Goal: Task Accomplishment & Management: Manage account settings

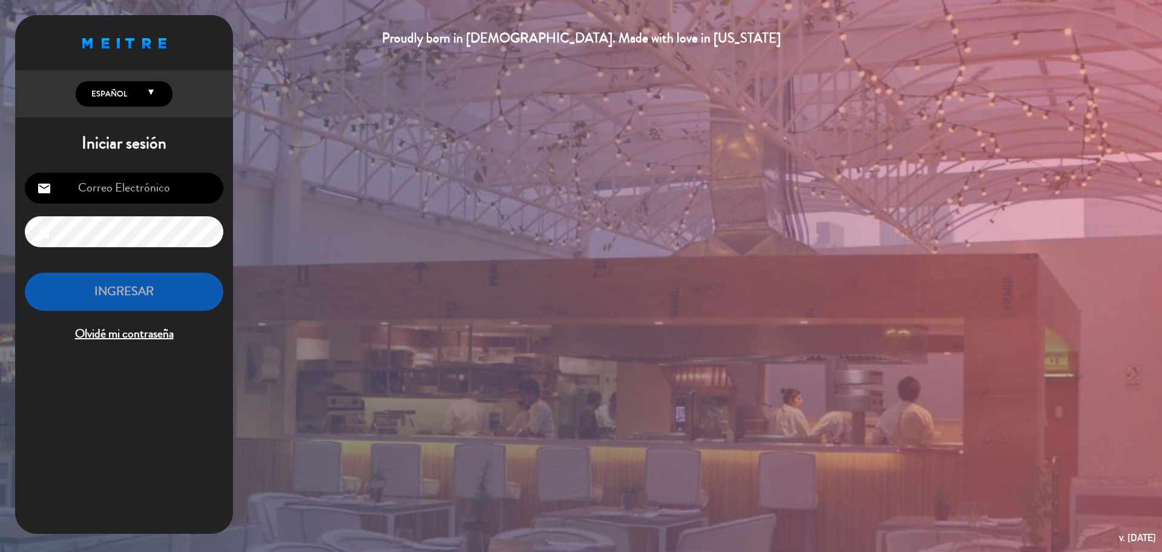
click at [145, 194] on input "email" at bounding box center [124, 188] width 199 height 31
type input "[EMAIL_ADDRESS][PERSON_NAME][DOMAIN_NAME]"
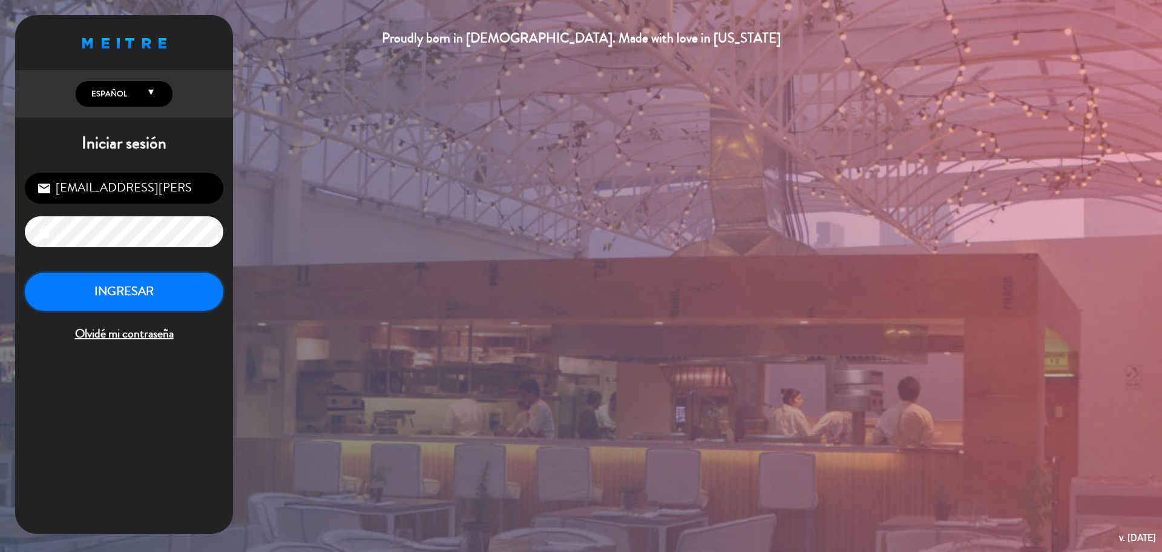
click at [128, 307] on button "INGRESAR" at bounding box center [124, 291] width 199 height 38
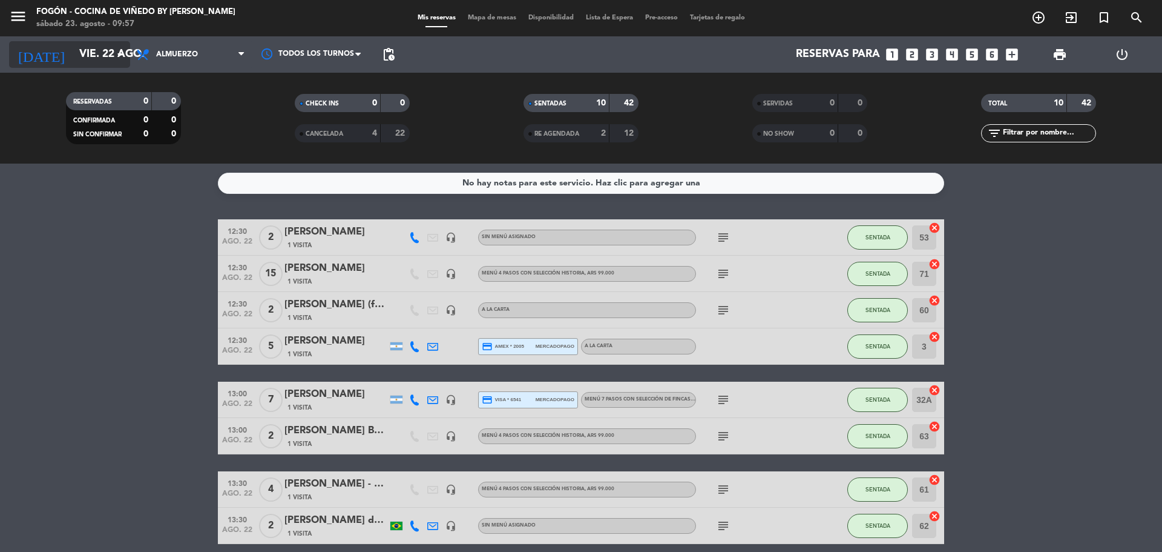
click at [87, 45] on input "vie. 22 ago." at bounding box center [143, 54] width 140 height 24
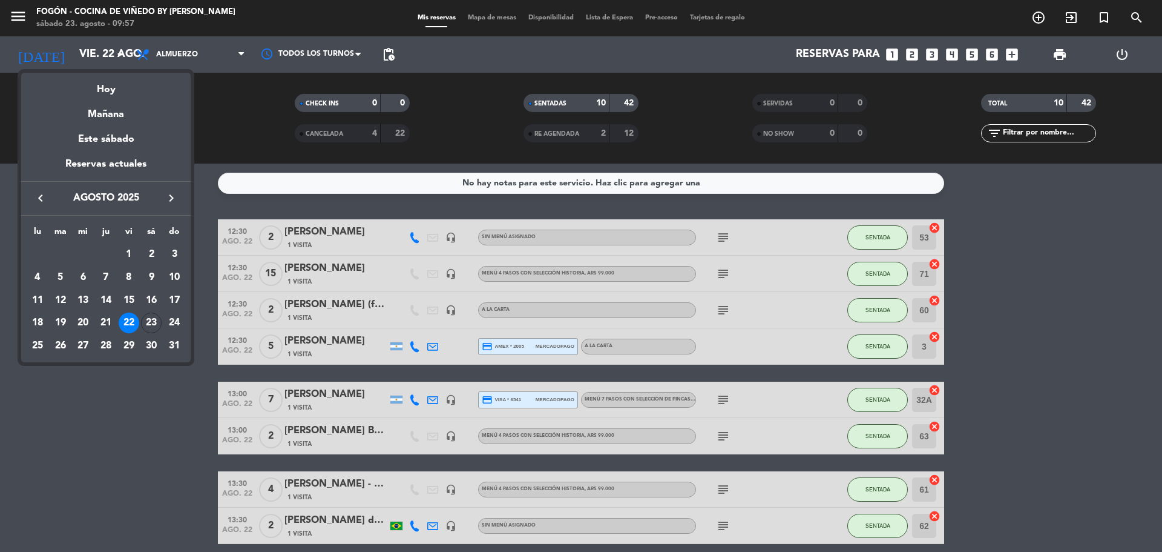
click at [169, 195] on icon "keyboard_arrow_right" at bounding box center [171, 198] width 15 height 15
click at [149, 341] on div "27" at bounding box center [151, 345] width 21 height 21
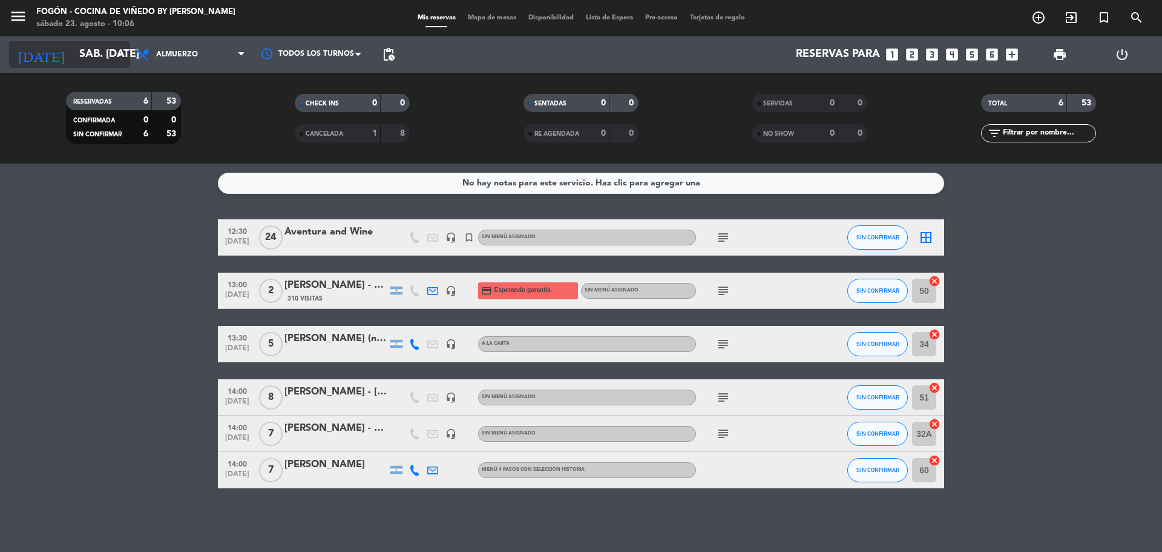
click at [73, 58] on input "sáb. [DATE]" at bounding box center [143, 54] width 140 height 24
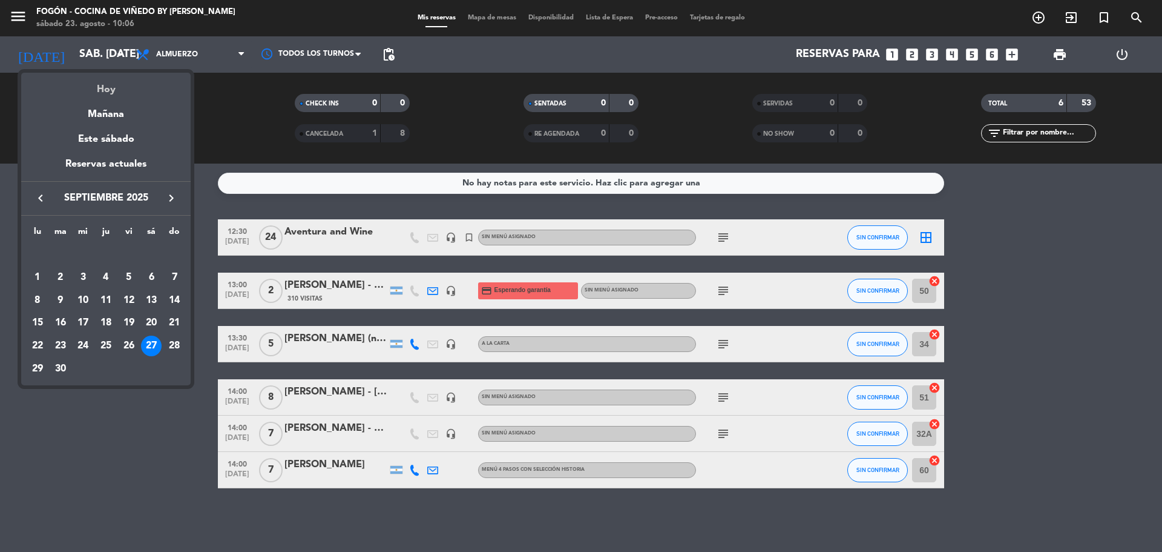
click at [115, 79] on div "Hoy" at bounding box center [106, 85] width 170 height 25
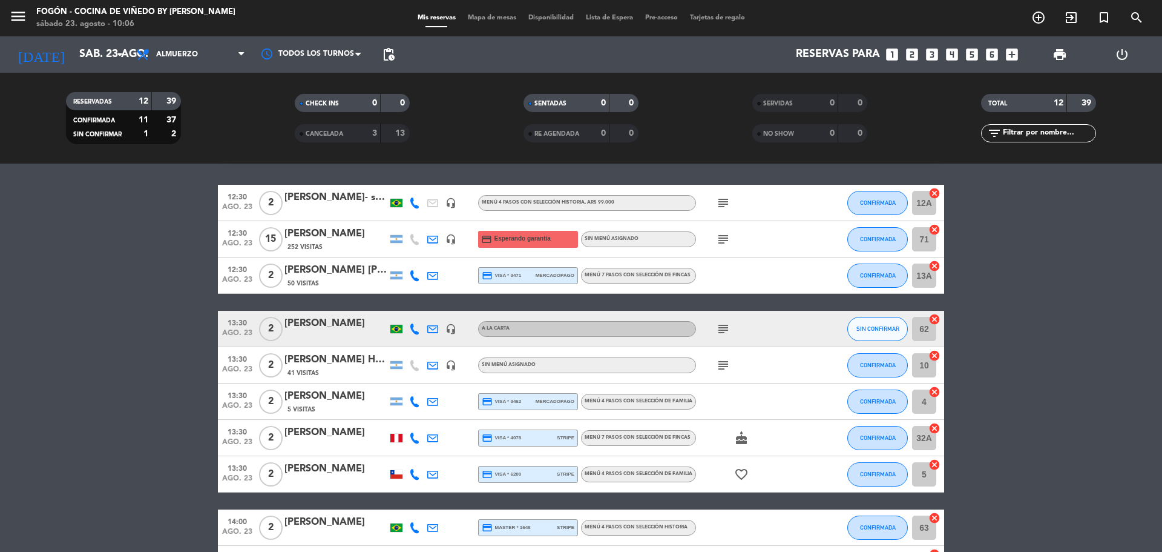
scroll to position [33, 0]
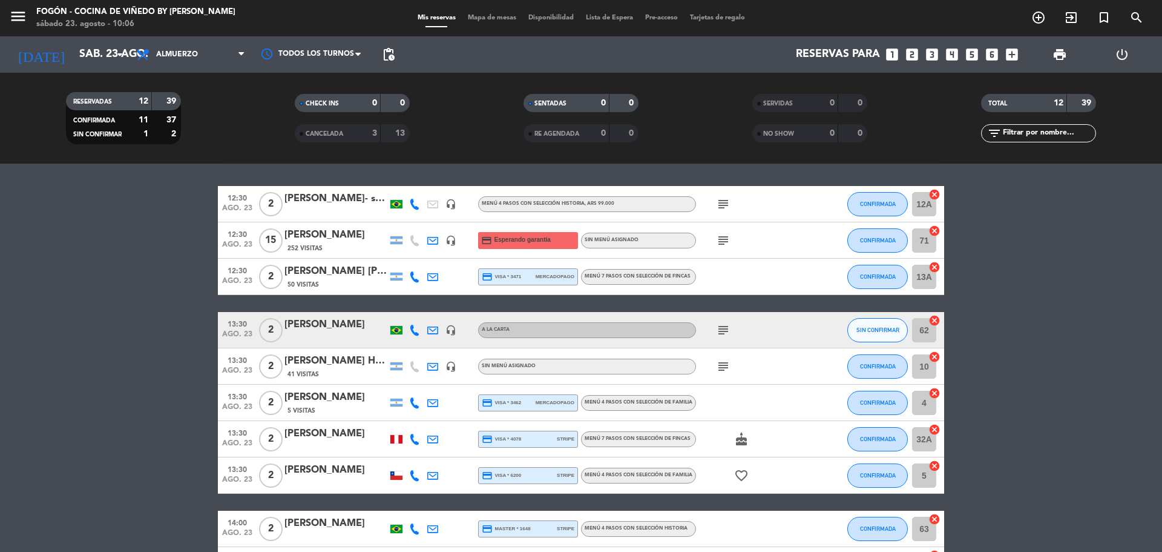
click at [728, 244] on icon "subject" at bounding box center [723, 240] width 15 height 15
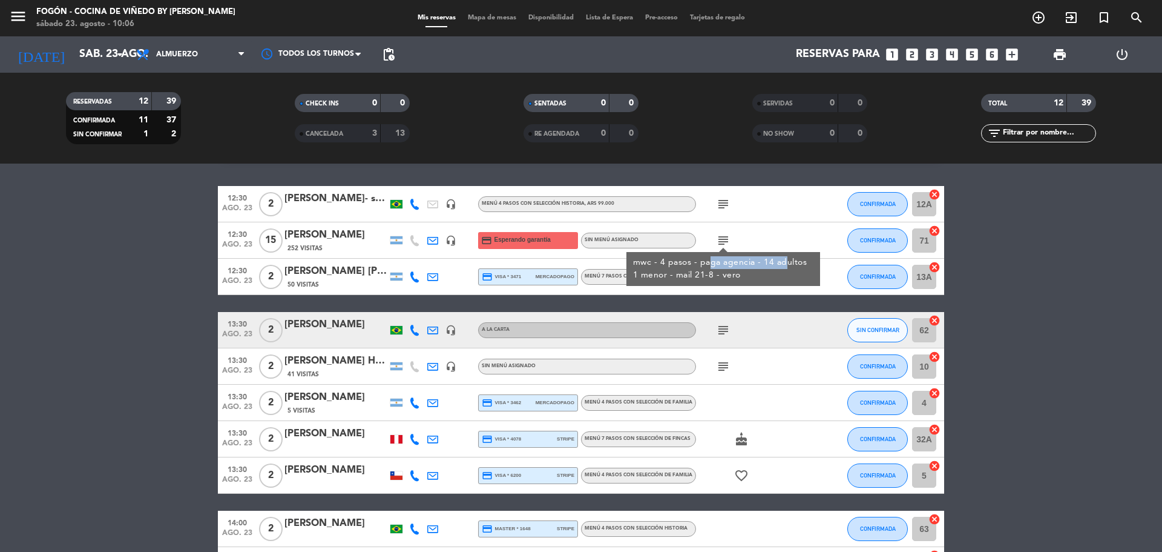
drag, startPoint x: 710, startPoint y: 260, endPoint x: 788, endPoint y: 268, distance: 78.6
click at [788, 268] on div "mwc - 4 pasos - paga agencia - 14 adultos 1 menor - mail 21-8 - vero" at bounding box center [723, 268] width 181 height 25
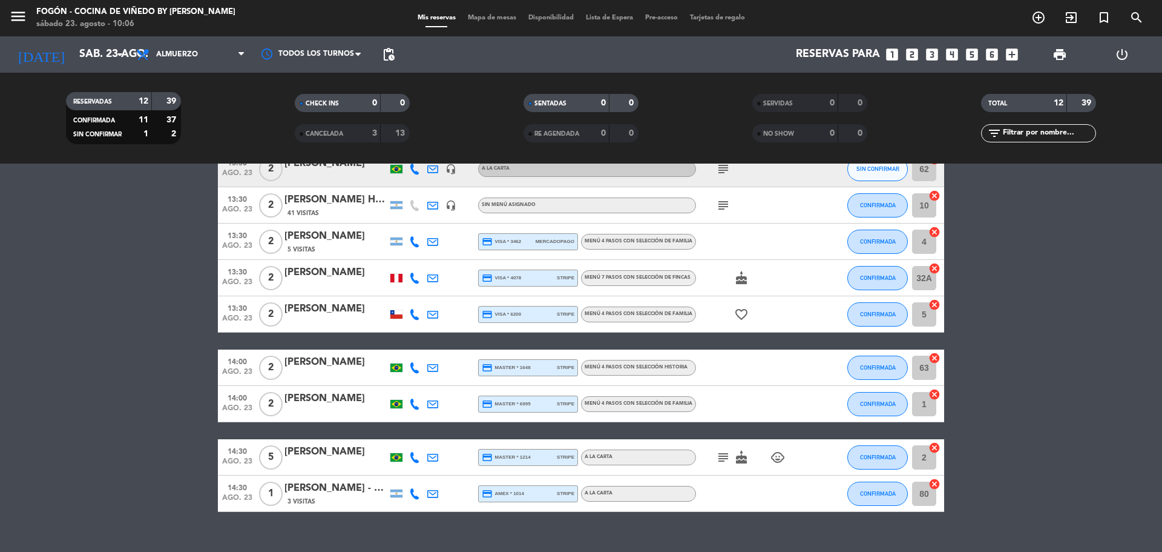
scroll to position [215, 0]
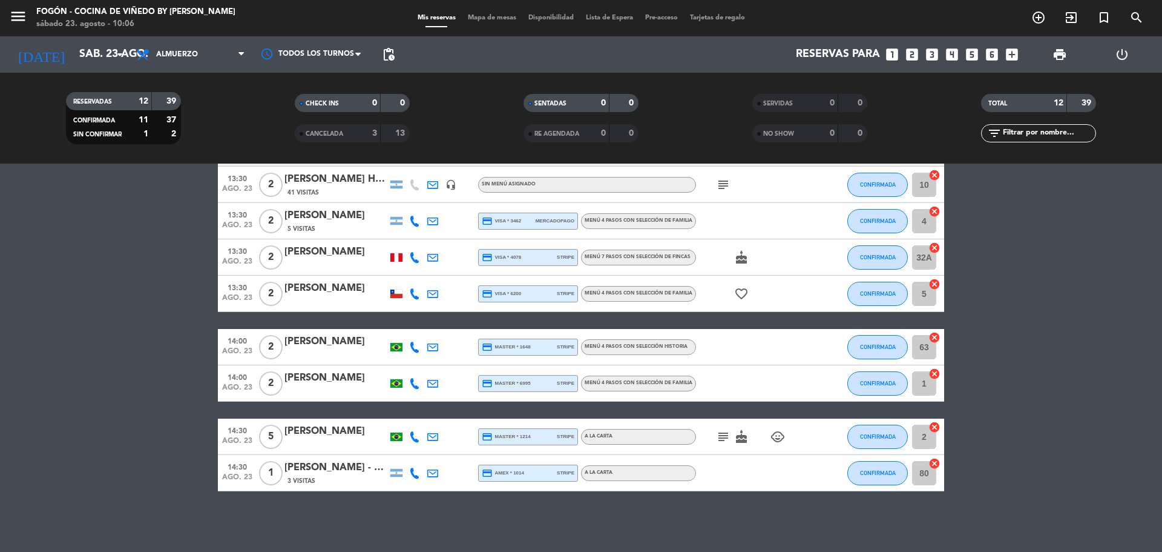
click at [725, 430] on icon "subject" at bounding box center [723, 436] width 15 height 15
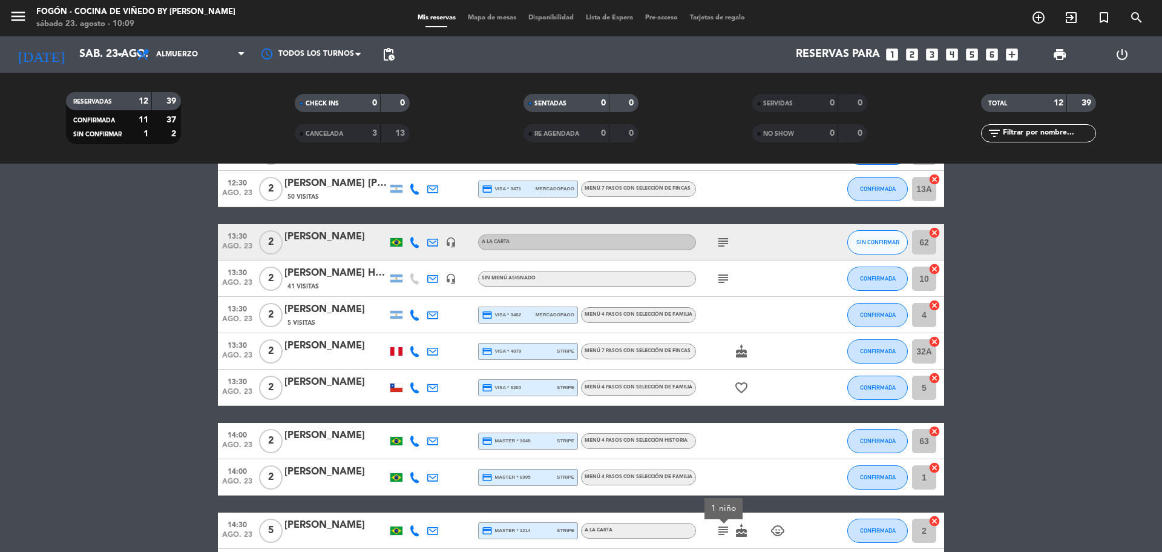
scroll to position [0, 0]
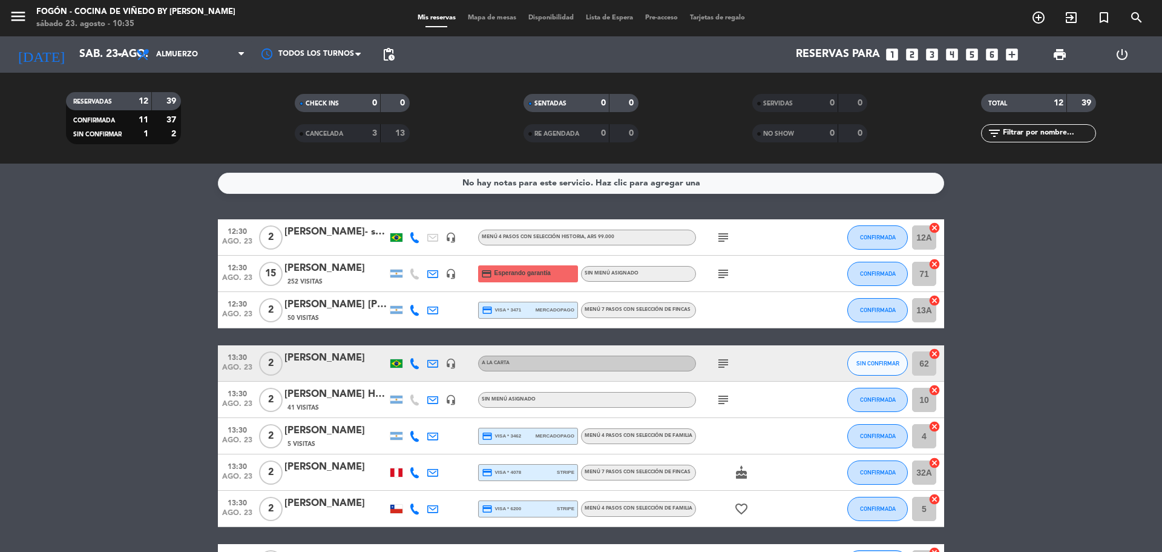
click at [99, 72] on div "[DATE] sáb. 23 ago. arrow_drop_down" at bounding box center [69, 54] width 121 height 36
click at [101, 60] on input "sáb. 23 ago." at bounding box center [143, 54] width 140 height 24
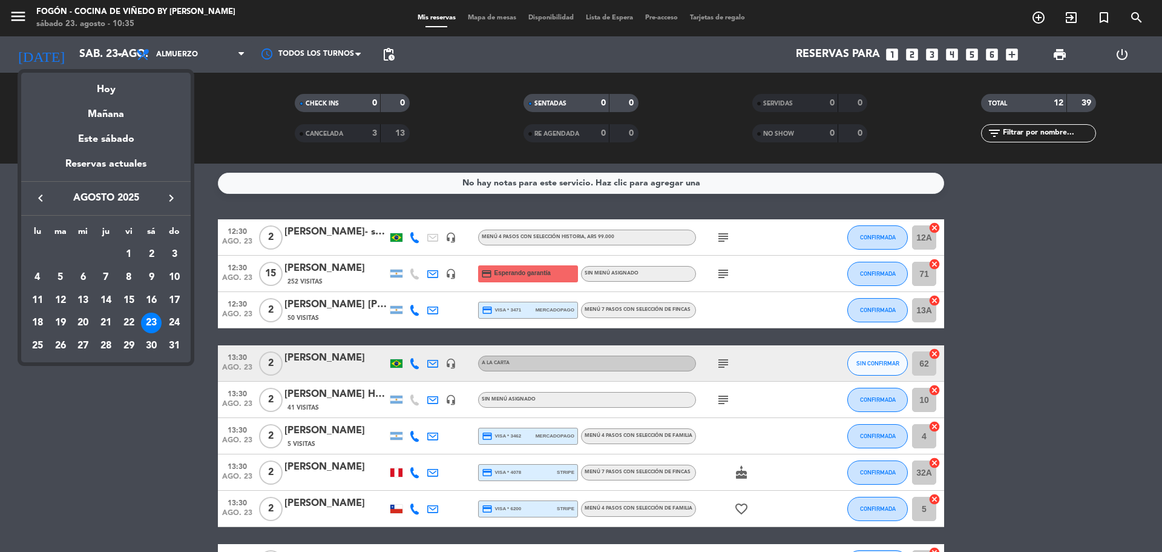
click at [115, 111] on div "Mañana" at bounding box center [106, 109] width 170 height 25
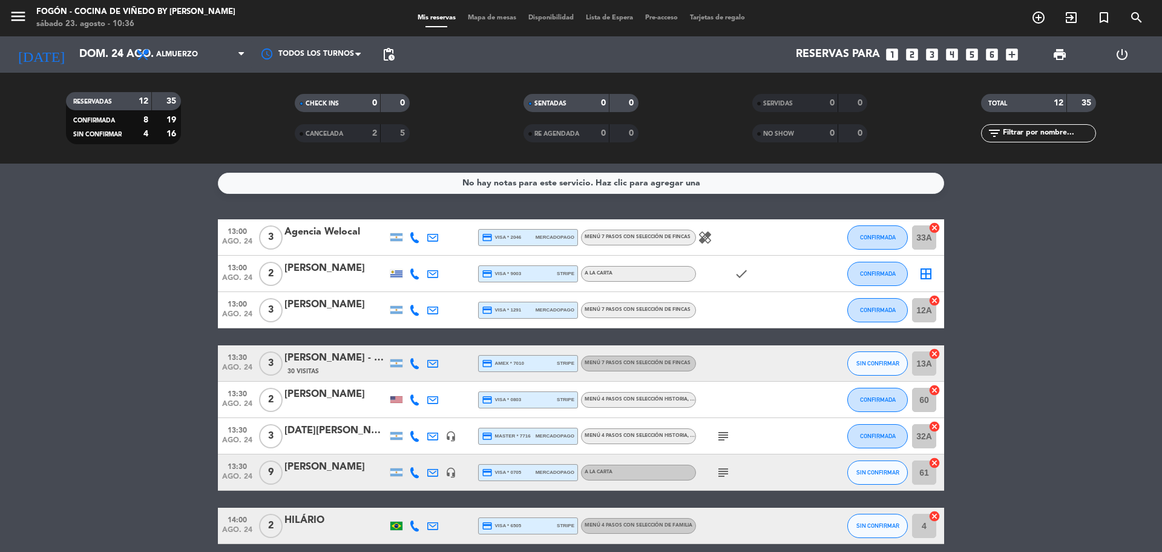
click at [294, 351] on div "[PERSON_NAME] - The [PERSON_NAME]" at bounding box center [336, 358] width 103 height 16
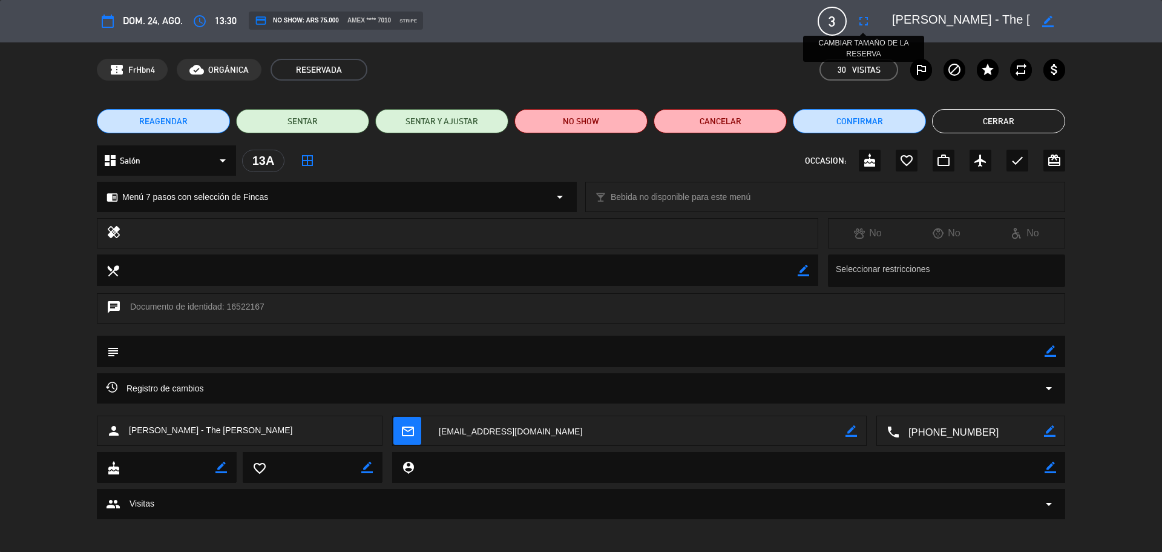
click at [862, 16] on icon "fullscreen" at bounding box center [864, 21] width 15 height 15
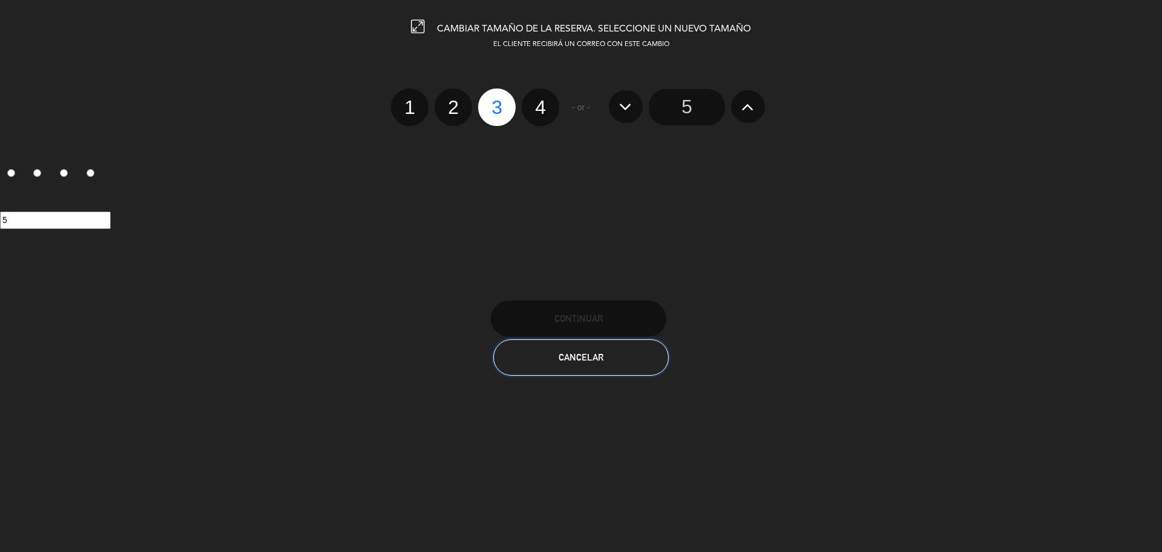
click at [551, 352] on button "Cancelar" at bounding box center [581, 357] width 176 height 36
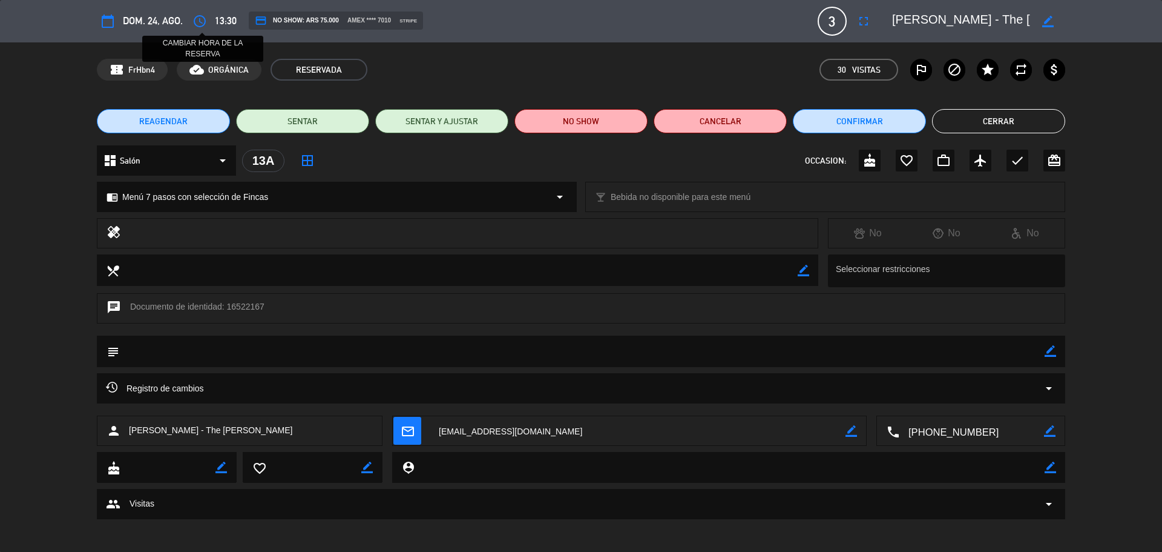
click at [203, 21] on icon "access_time" at bounding box center [200, 21] width 15 height 15
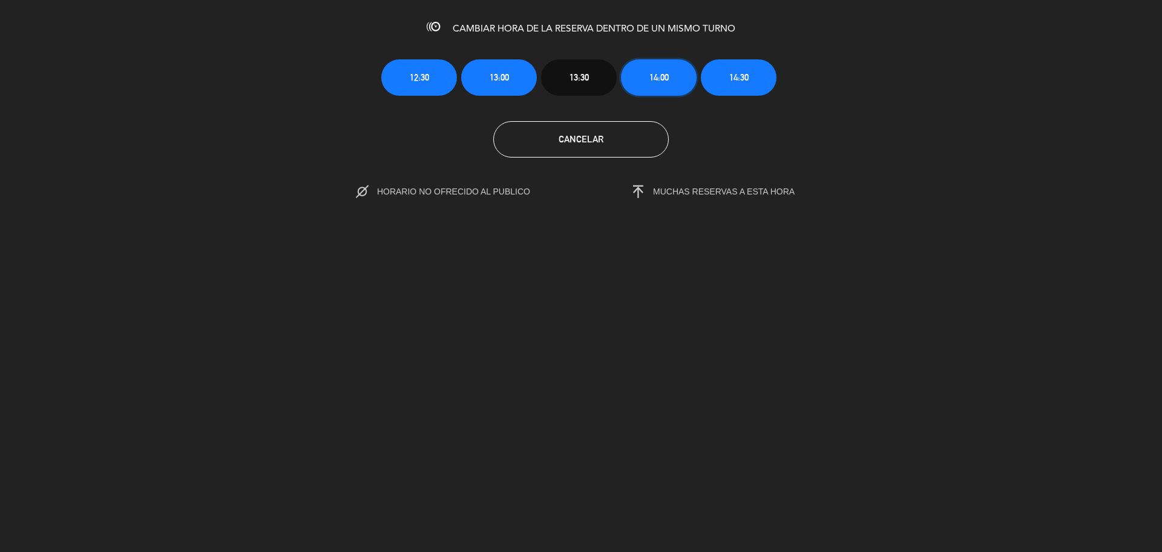
click at [676, 70] on button "14:00" at bounding box center [659, 77] width 76 height 36
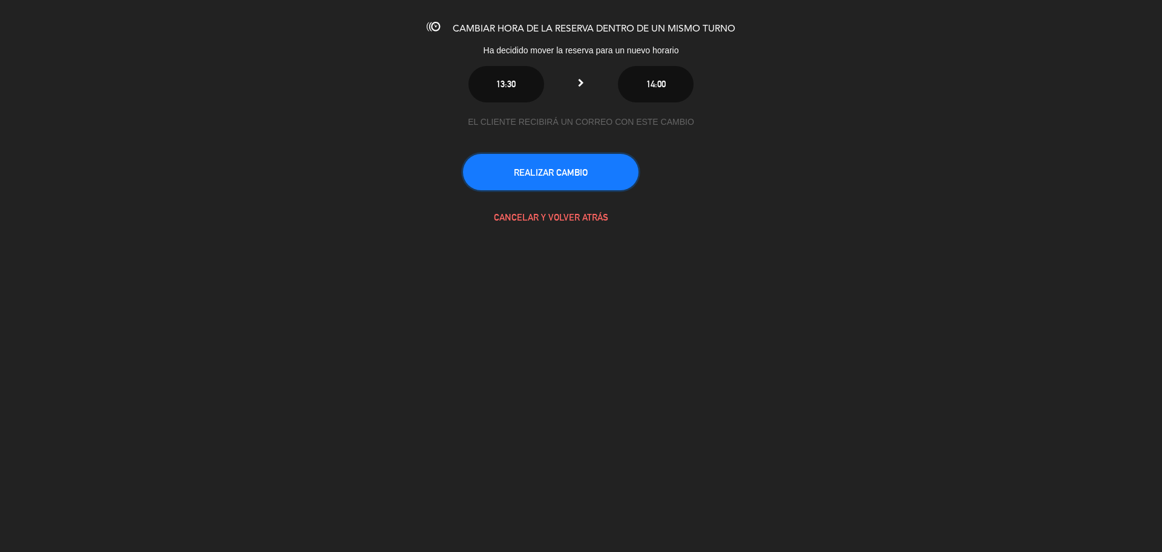
click at [570, 176] on button "REALIZAR CAMBIO" at bounding box center [551, 172] width 176 height 36
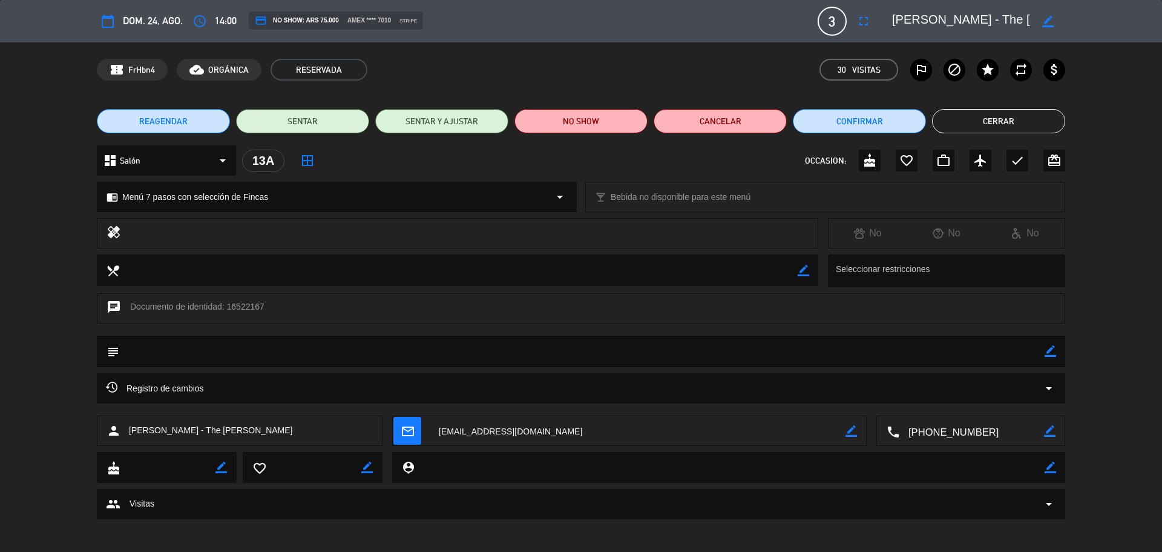
click at [140, 24] on span "dom. 24, ago." at bounding box center [153, 21] width 60 height 16
click at [954, 122] on button "Cerrar" at bounding box center [998, 121] width 133 height 24
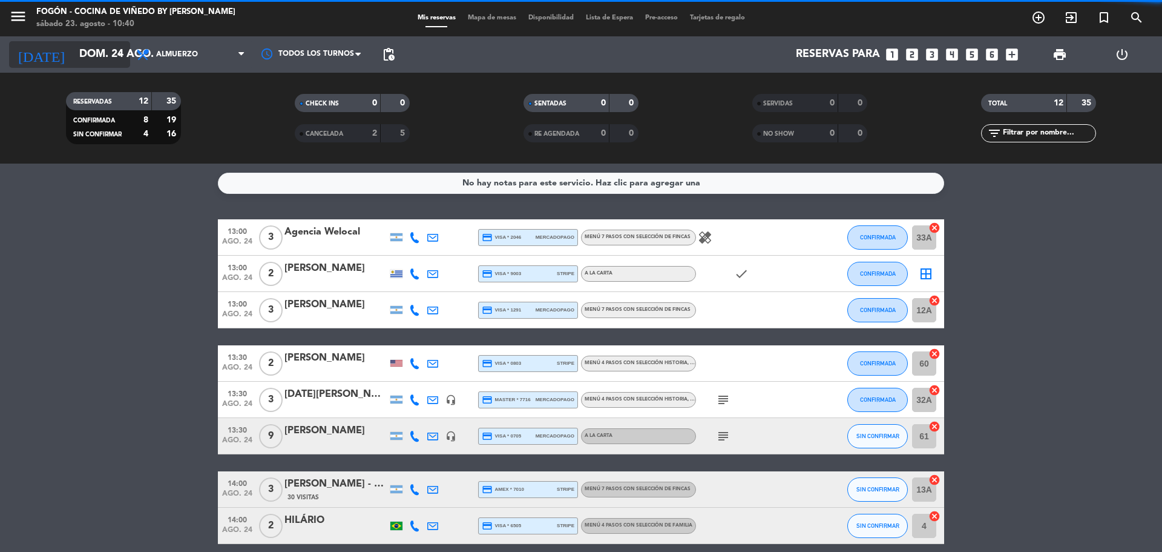
click at [91, 53] on input "dom. 24 ago." at bounding box center [143, 54] width 140 height 24
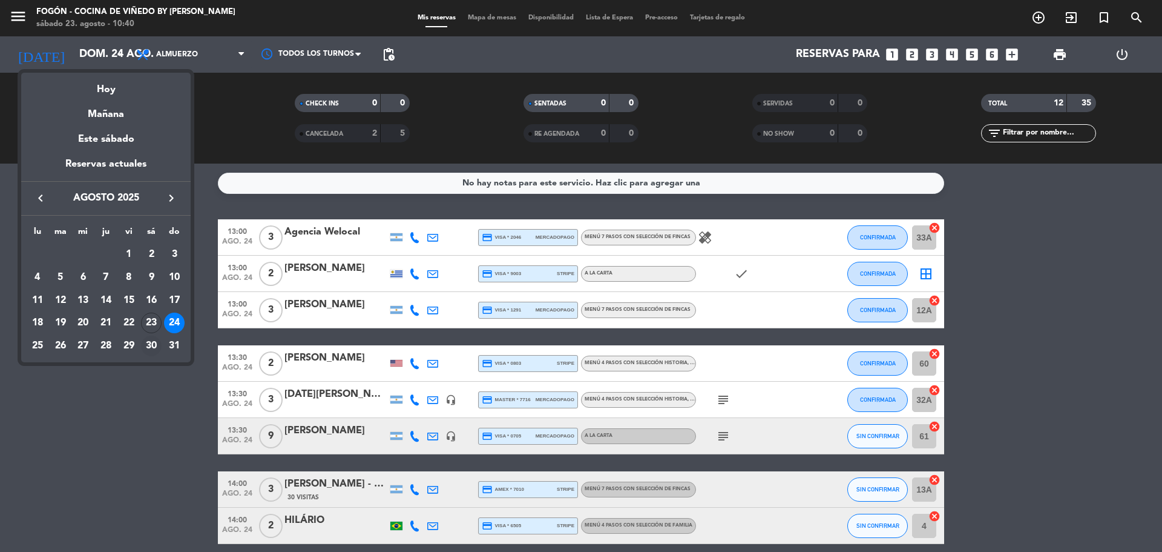
click at [152, 343] on div "30" at bounding box center [151, 345] width 21 height 21
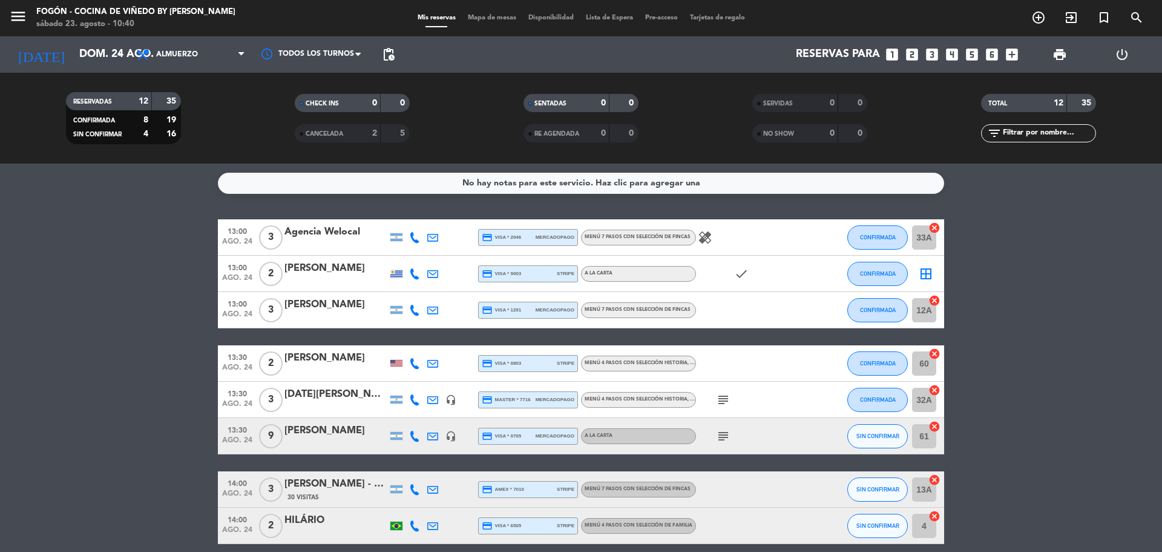
type input "sáb. 30 ago."
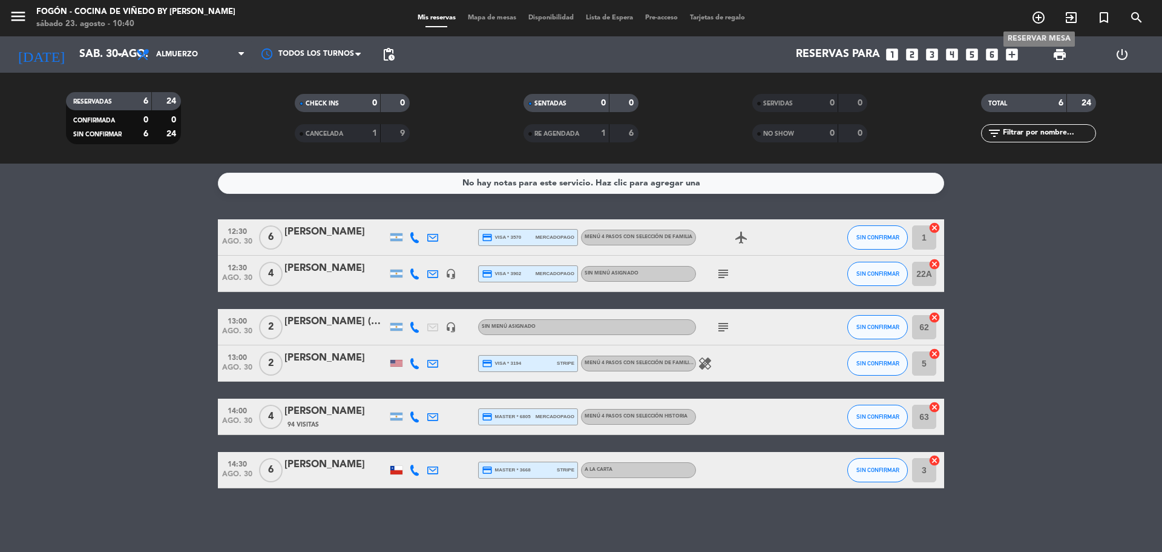
click at [1035, 14] on icon "add_circle_outline" at bounding box center [1039, 17] width 15 height 15
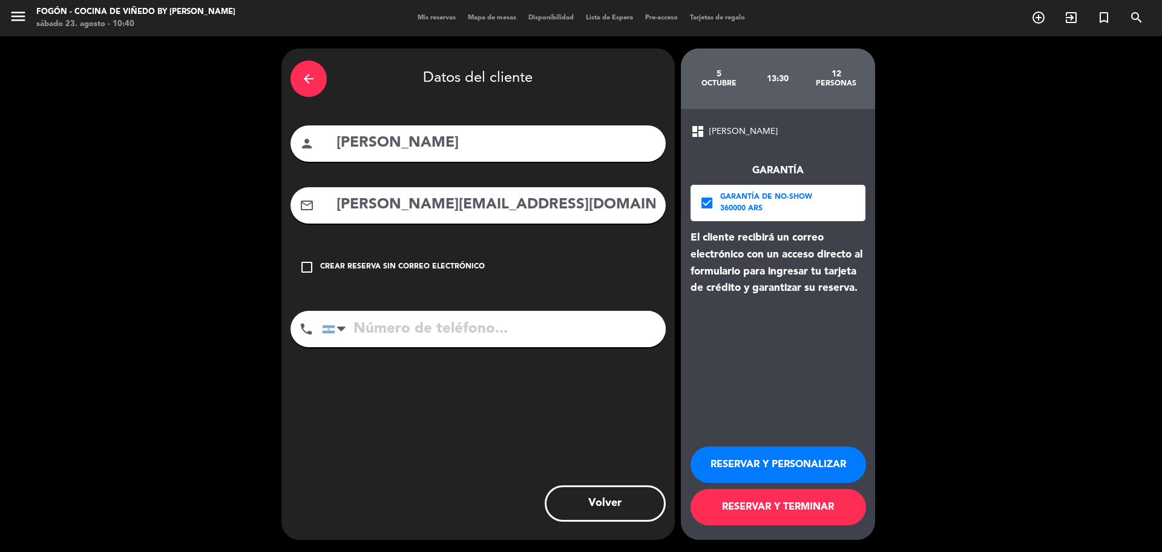
click at [324, 74] on div "arrow_back" at bounding box center [309, 79] width 36 height 36
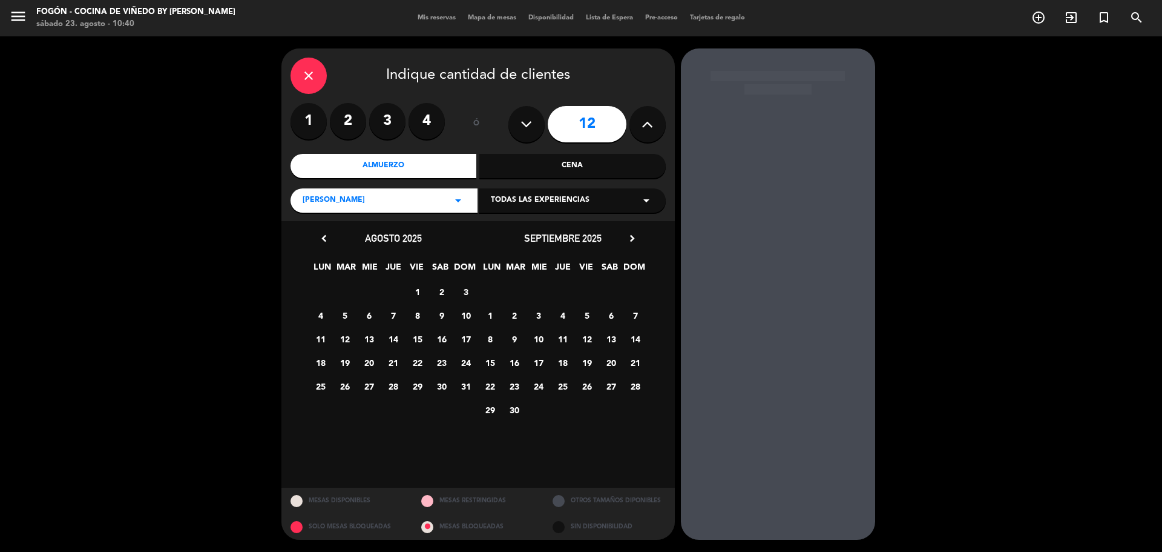
click at [323, 74] on div "close" at bounding box center [309, 76] width 36 height 36
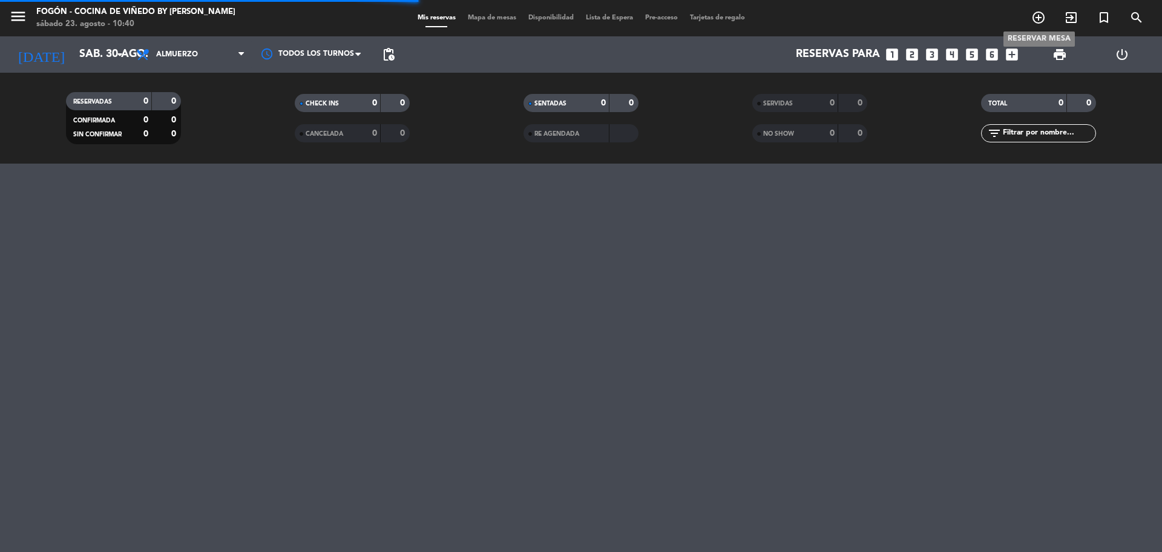
click at [1038, 10] on icon "add_circle_outline" at bounding box center [1039, 17] width 15 height 15
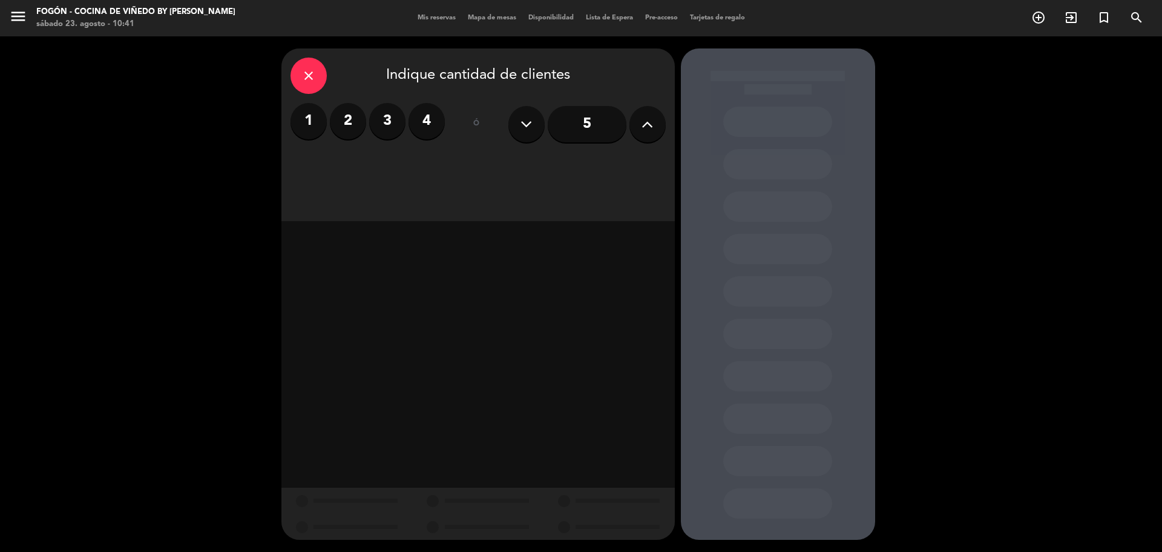
click at [352, 119] on label "2" at bounding box center [348, 121] width 36 height 36
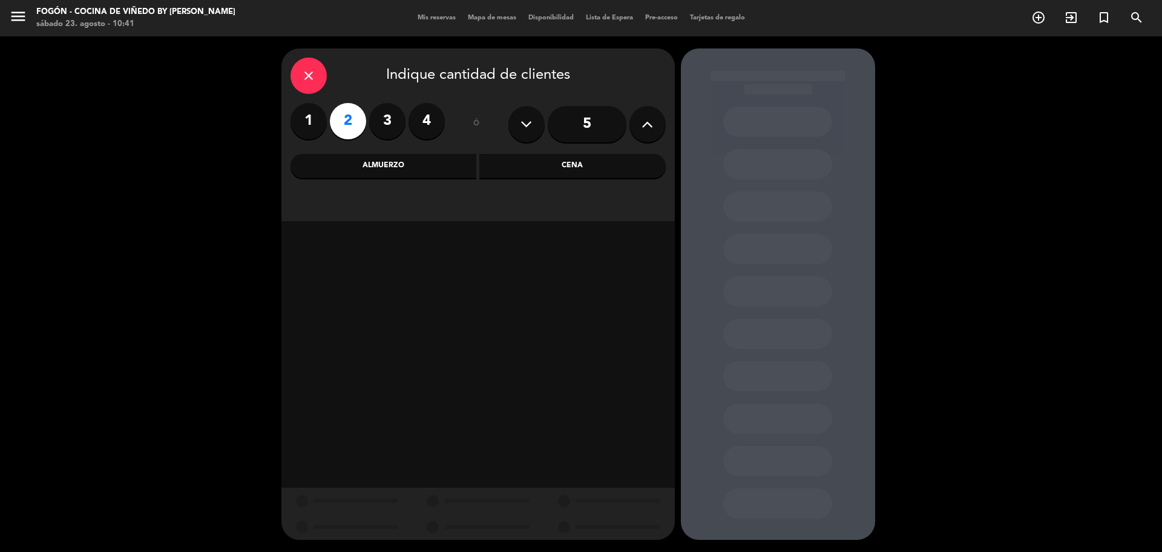
click at [374, 159] on div "Almuerzo" at bounding box center [384, 166] width 186 height 24
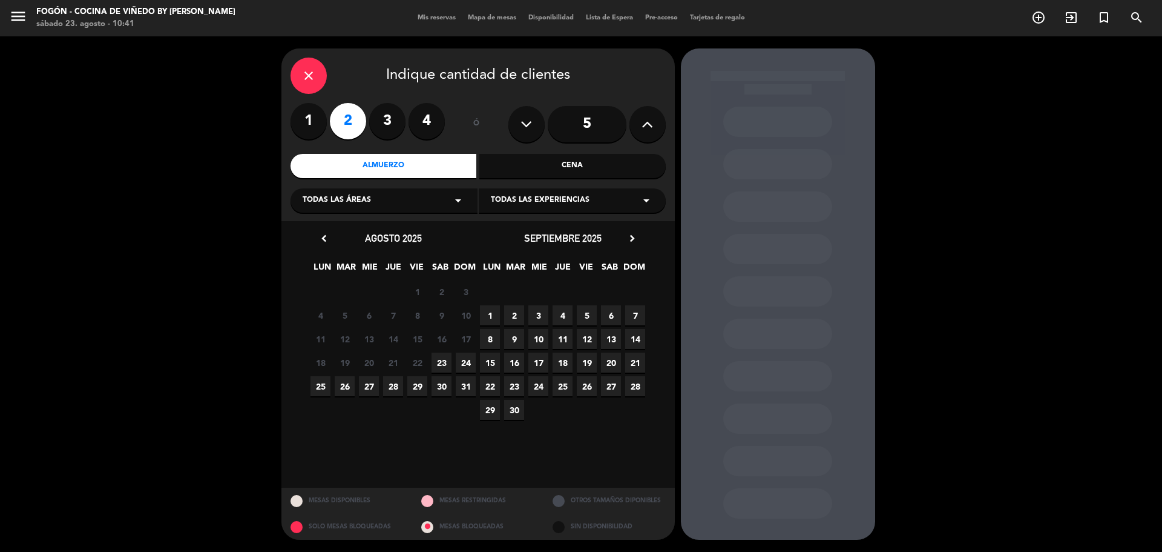
click at [440, 387] on span "30" at bounding box center [442, 386] width 20 height 20
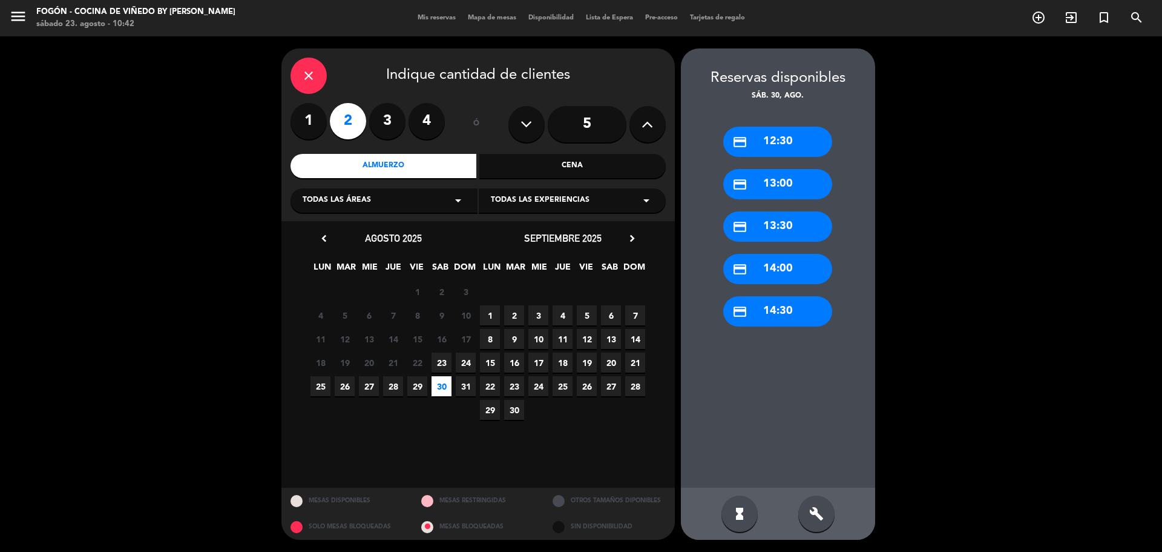
click at [793, 191] on div "credit_card 13:00" at bounding box center [777, 184] width 109 height 30
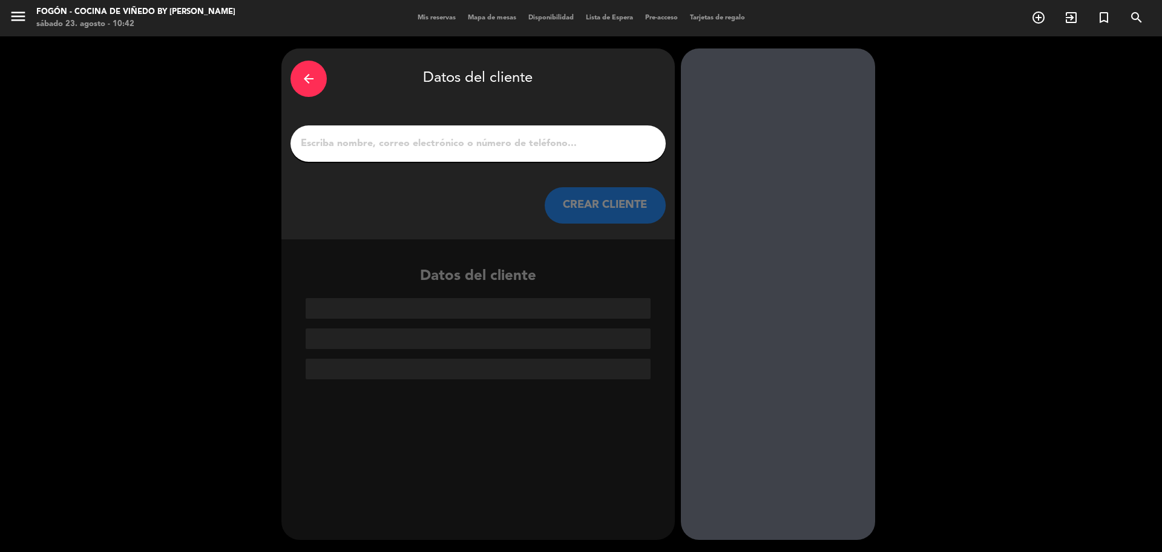
click at [546, 142] on input "1" at bounding box center [478, 143] width 357 height 17
paste input "[PERSON_NAME]"
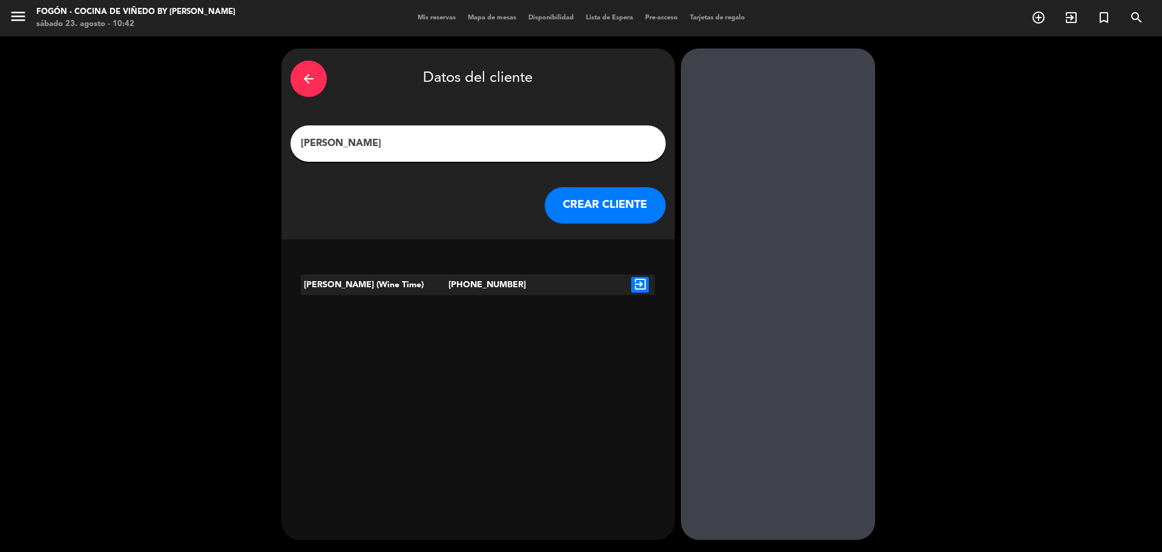
type input "[PERSON_NAME]"
click at [309, 81] on icon "arrow_back" at bounding box center [309, 78] width 15 height 15
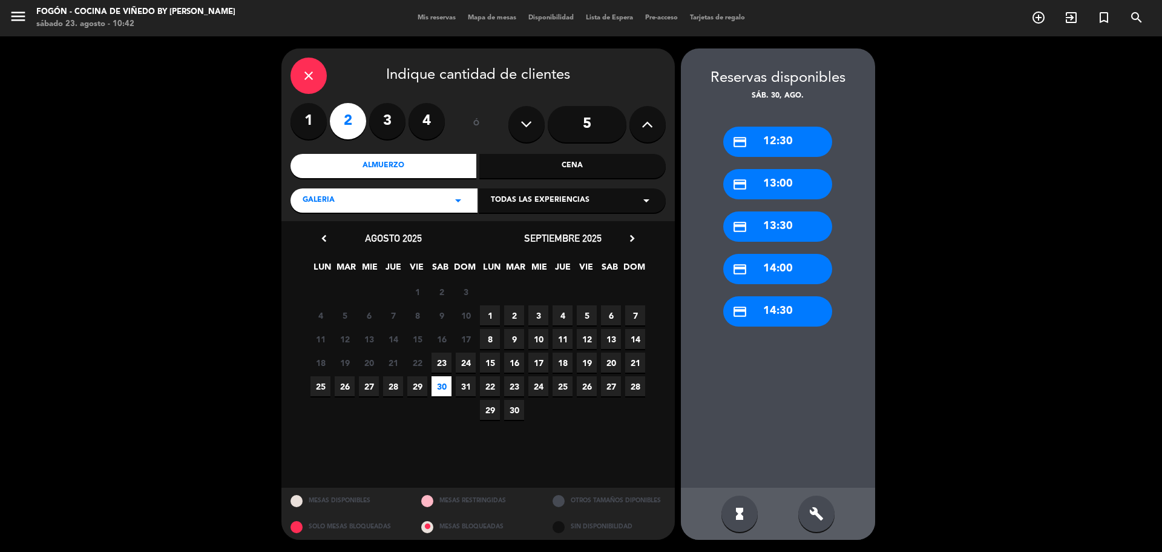
click at [310, 81] on icon "close" at bounding box center [309, 75] width 15 height 15
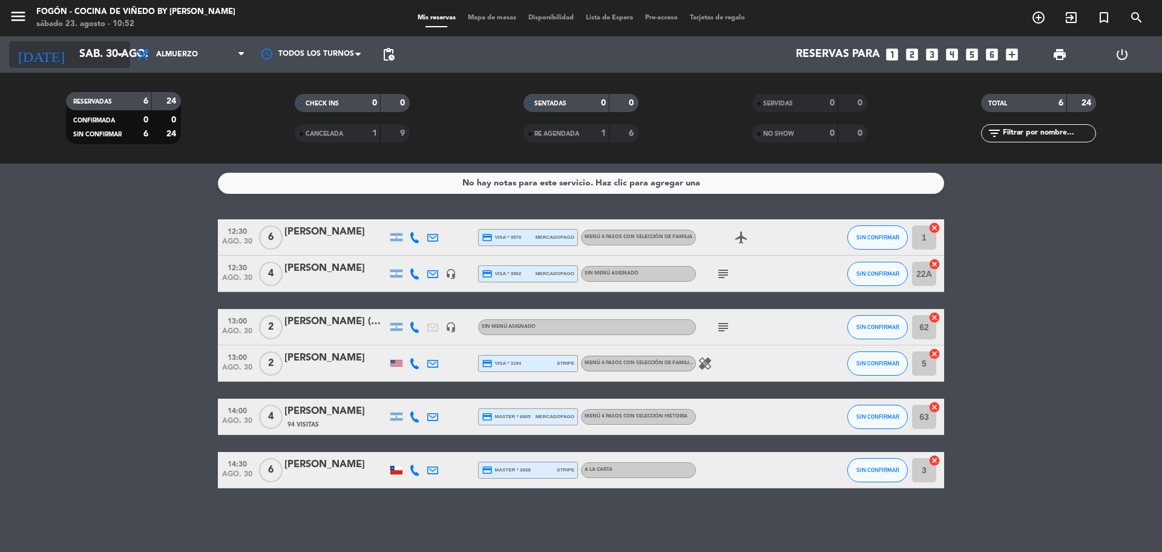
click at [74, 45] on input "sáb. 30 ago." at bounding box center [143, 54] width 140 height 24
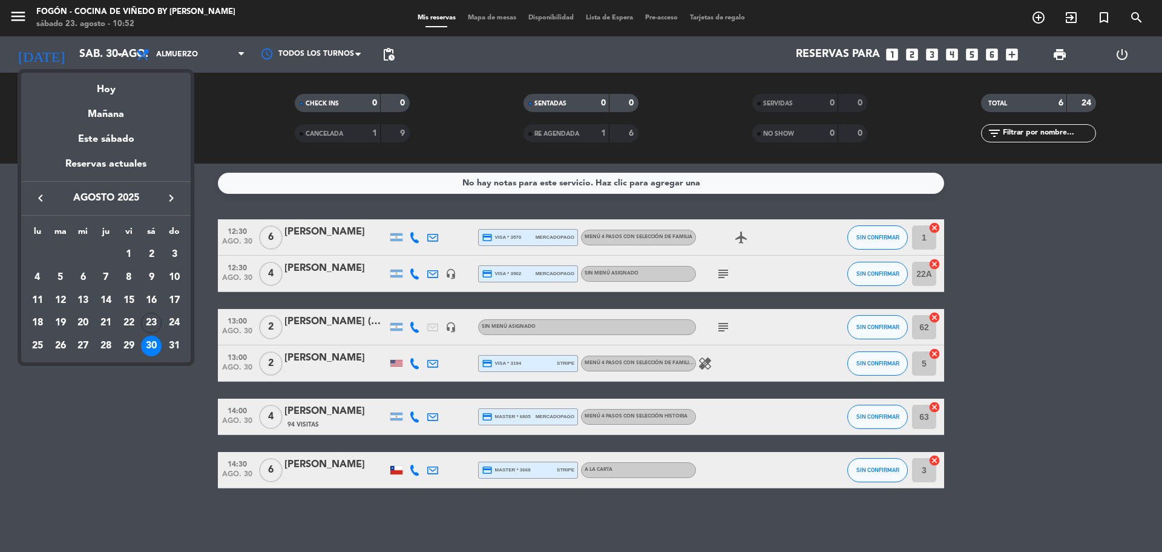
click at [113, 81] on div "Hoy" at bounding box center [106, 85] width 170 height 25
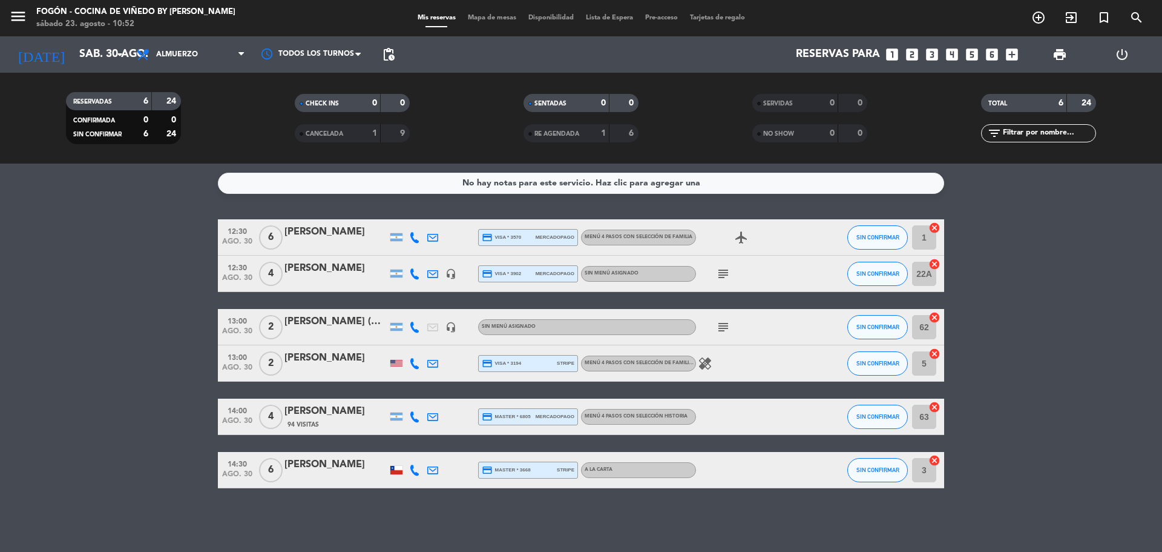
type input "sáb. 23 ago."
